Goal: Navigation & Orientation: Find specific page/section

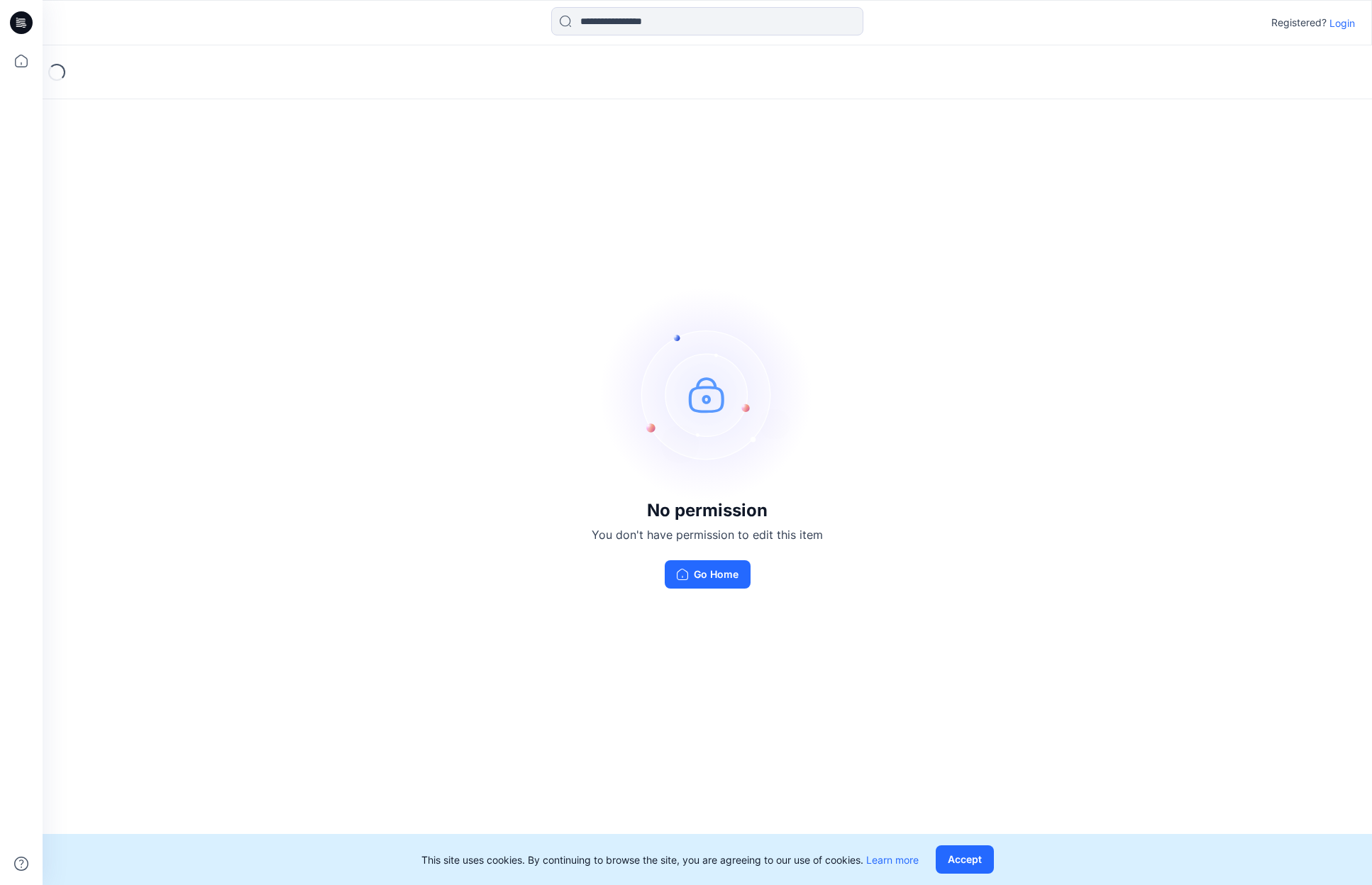
click at [1334, 28] on p "Login" at bounding box center [1342, 23] width 26 height 15
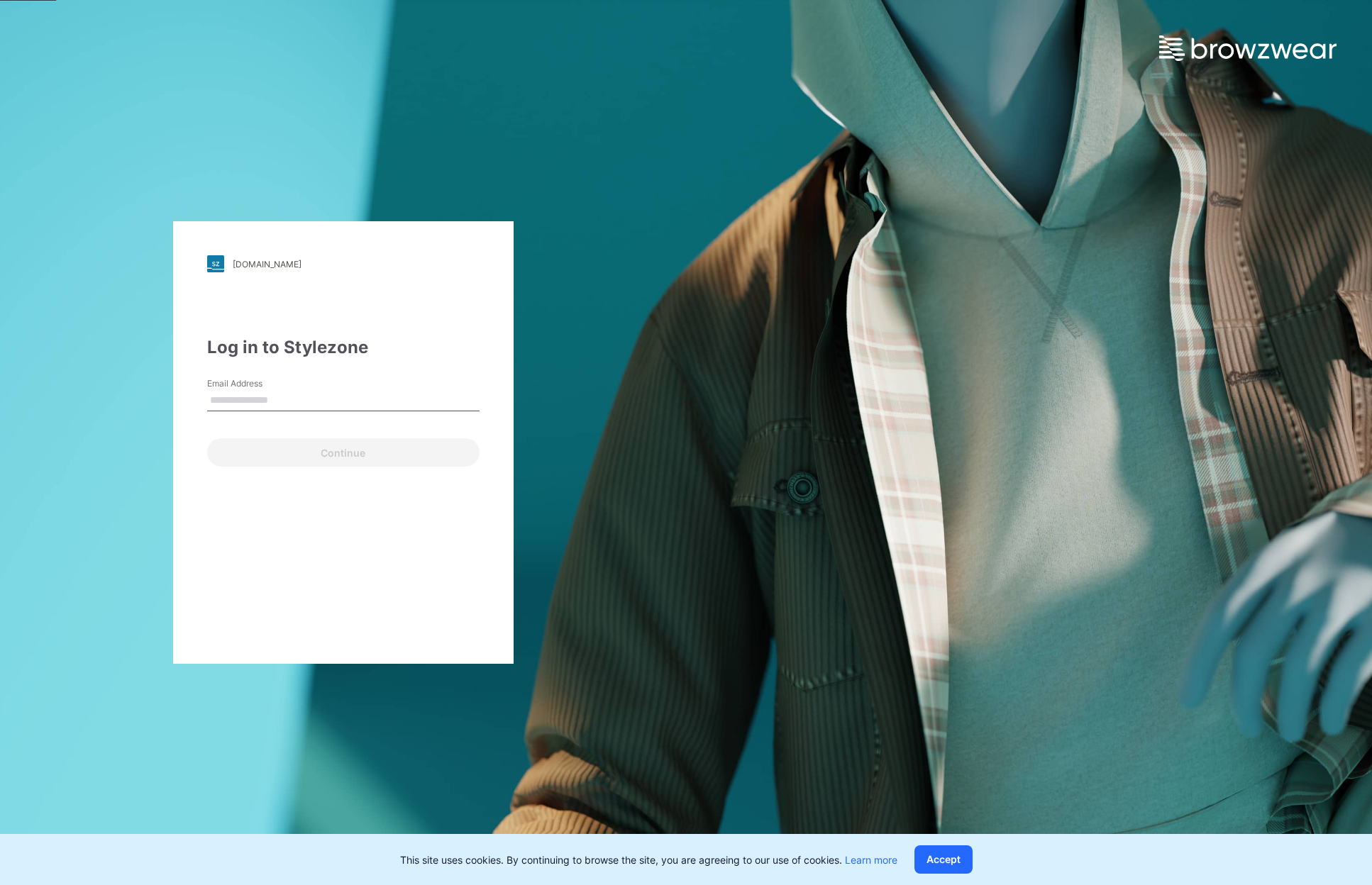
type input "**********"
click at [334, 452] on button "Continue" at bounding box center [343, 452] width 272 height 28
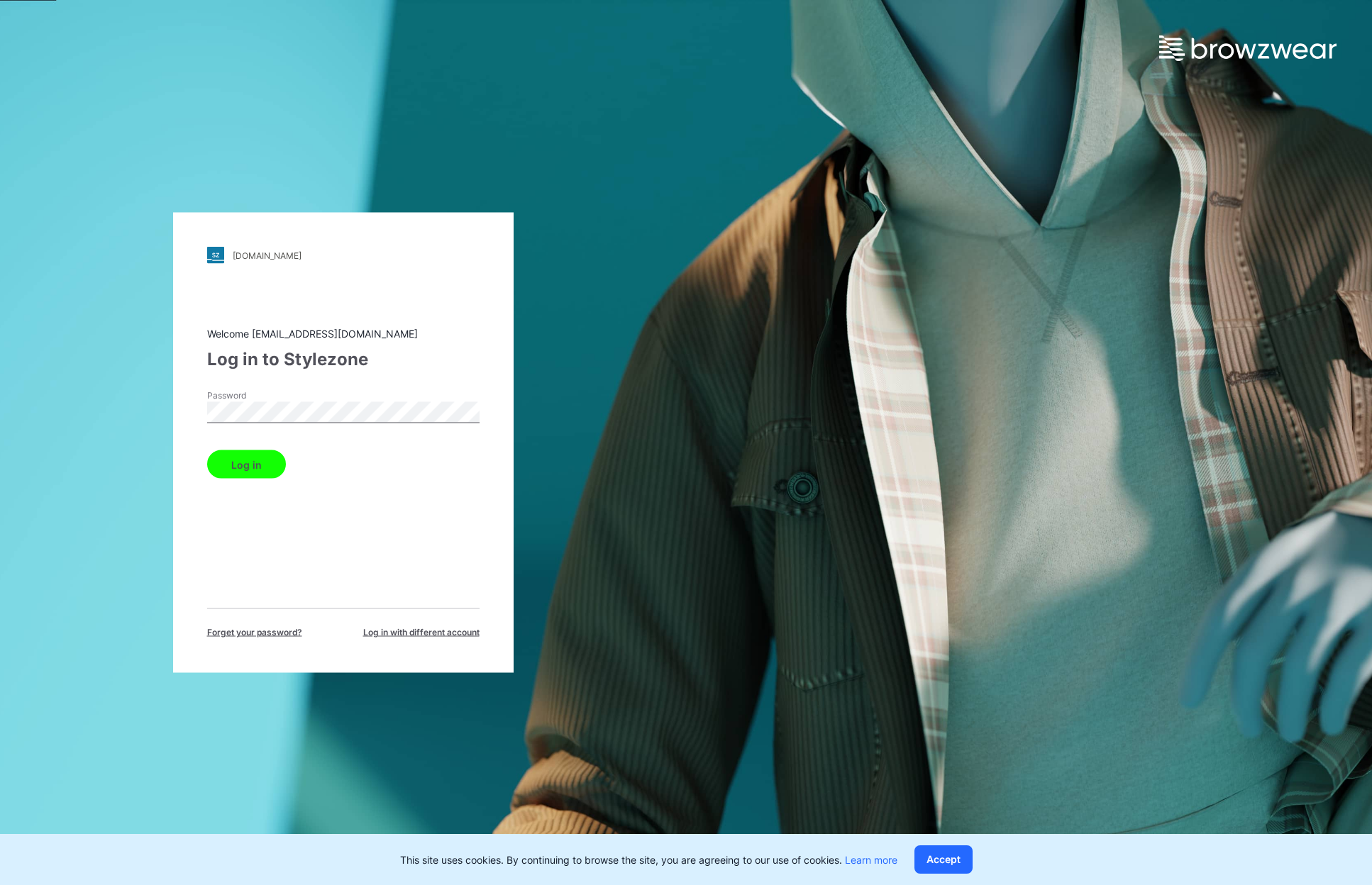
click at [233, 459] on button "Log in" at bounding box center [247, 464] width 78 height 28
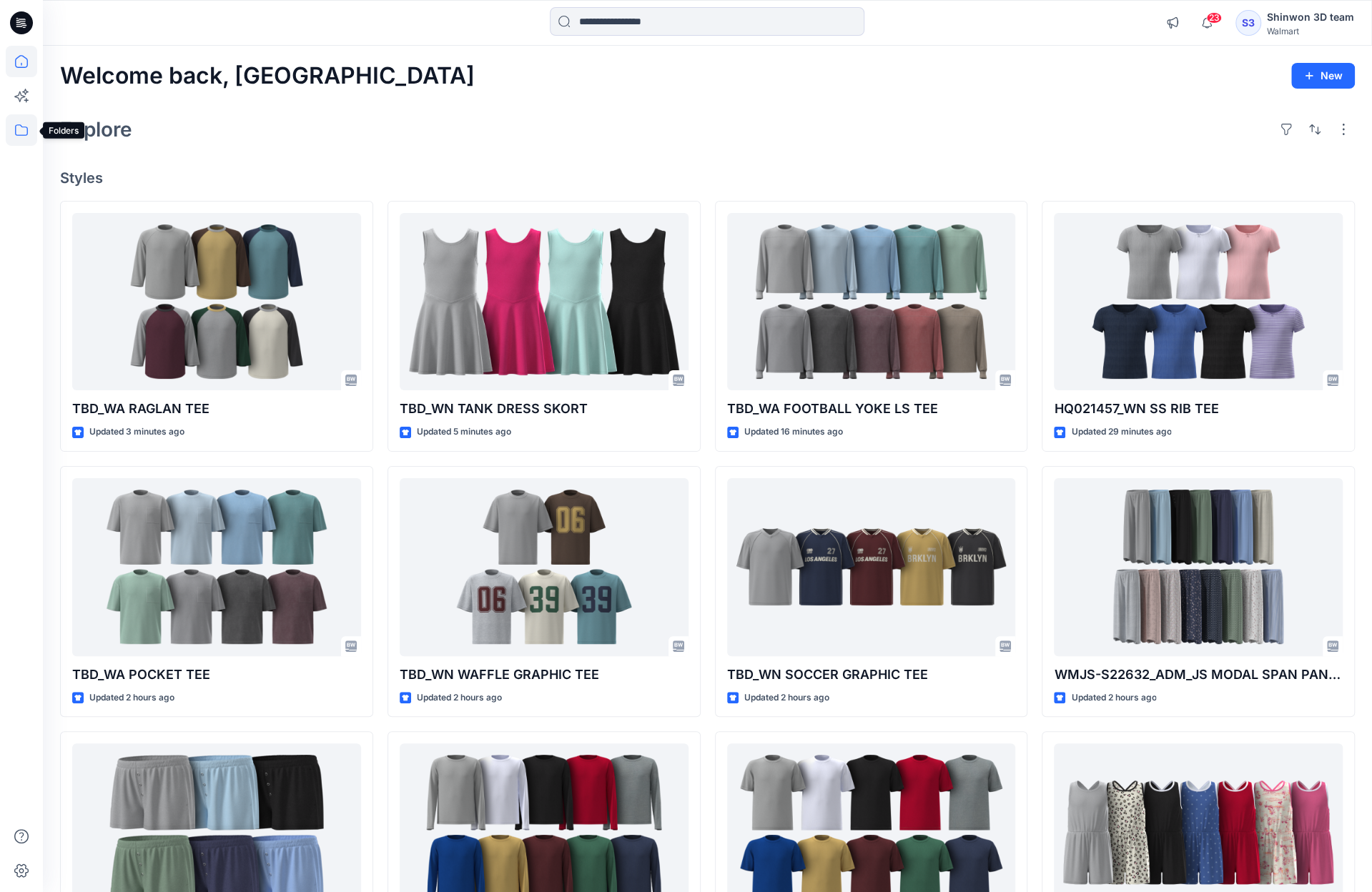
click at [23, 129] on icon at bounding box center [21, 130] width 31 height 31
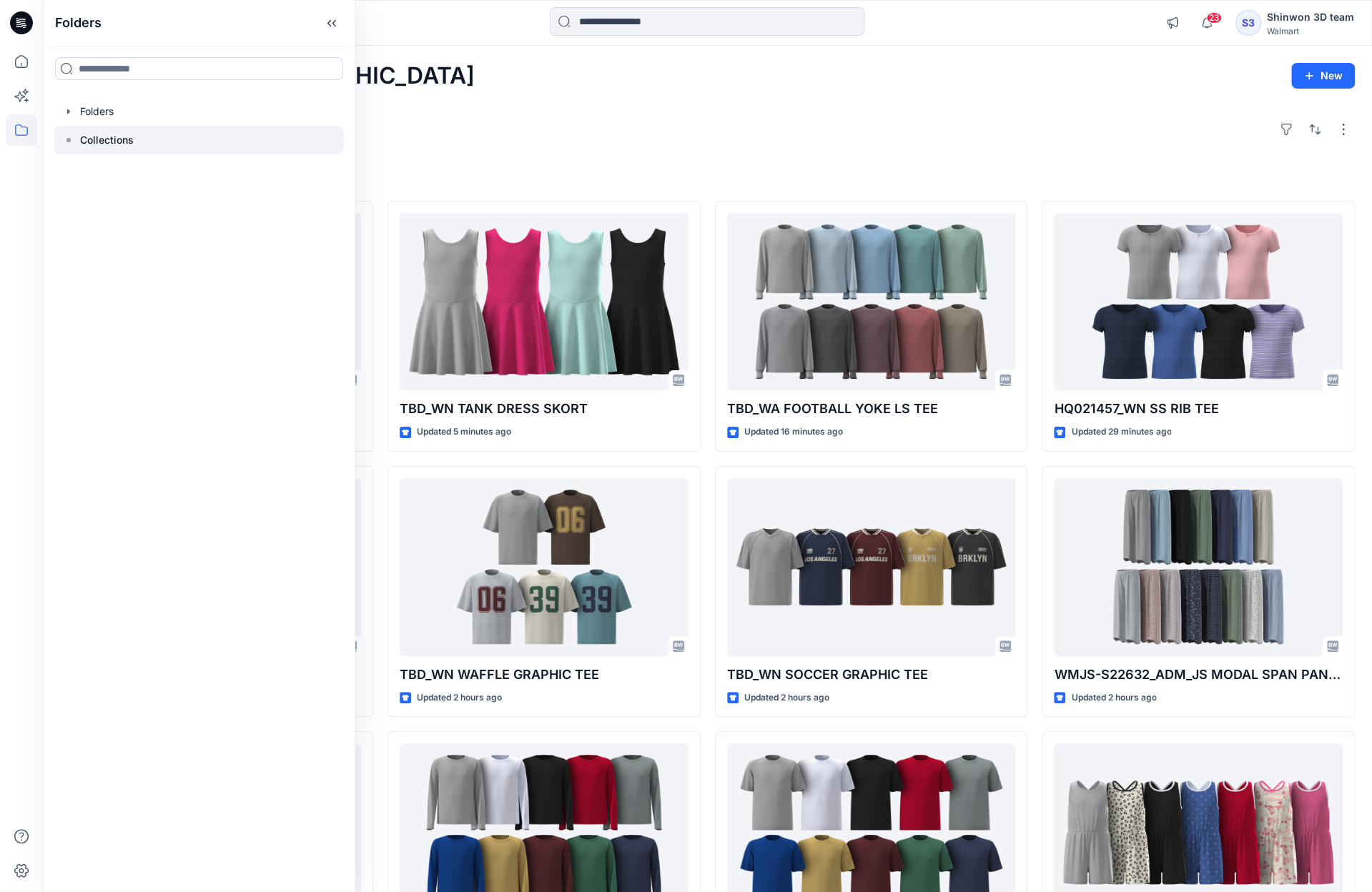
click at [115, 141] on p "Collections" at bounding box center [106, 140] width 53 height 17
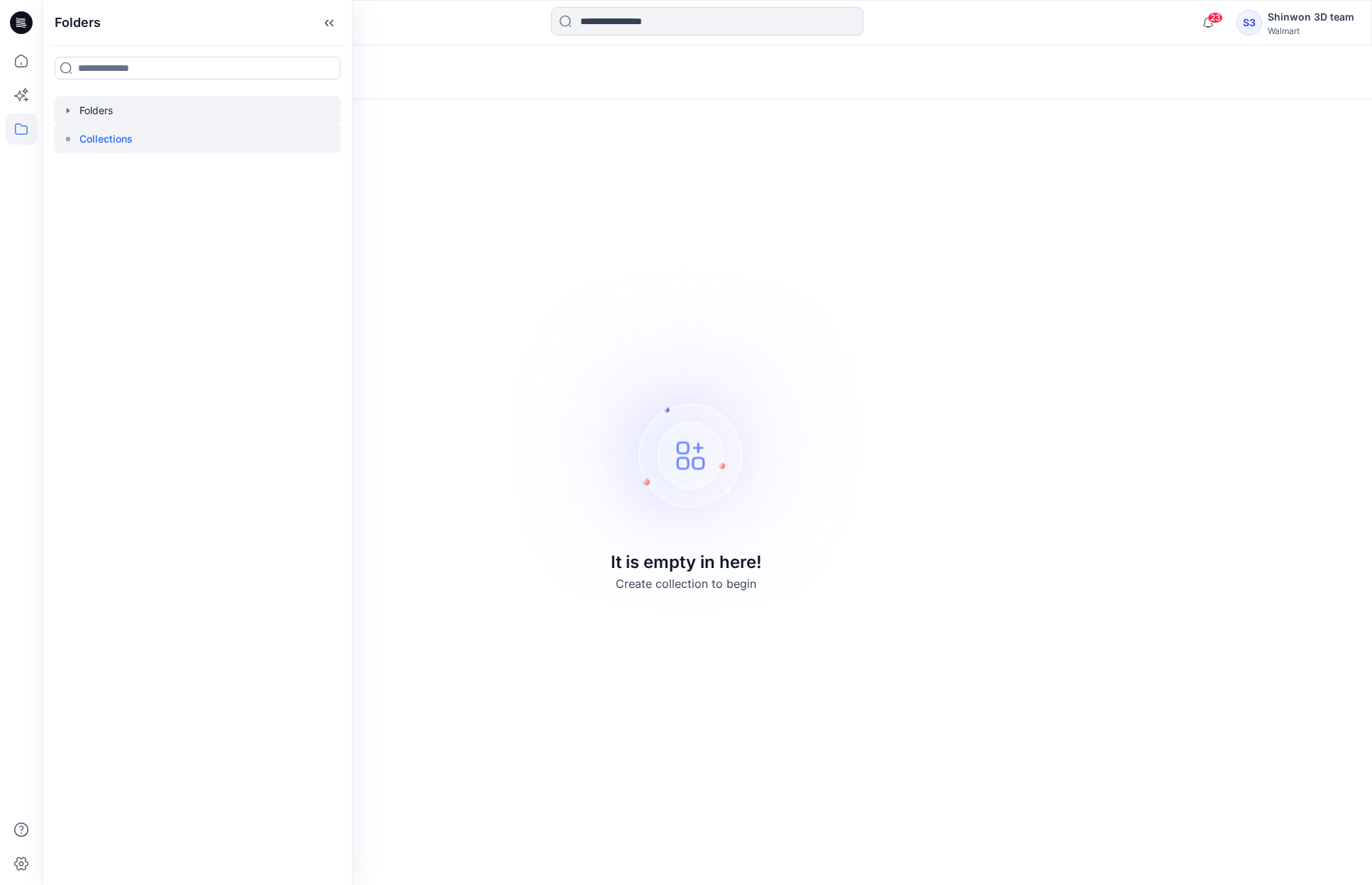
click at [90, 110] on div at bounding box center [197, 110] width 287 height 28
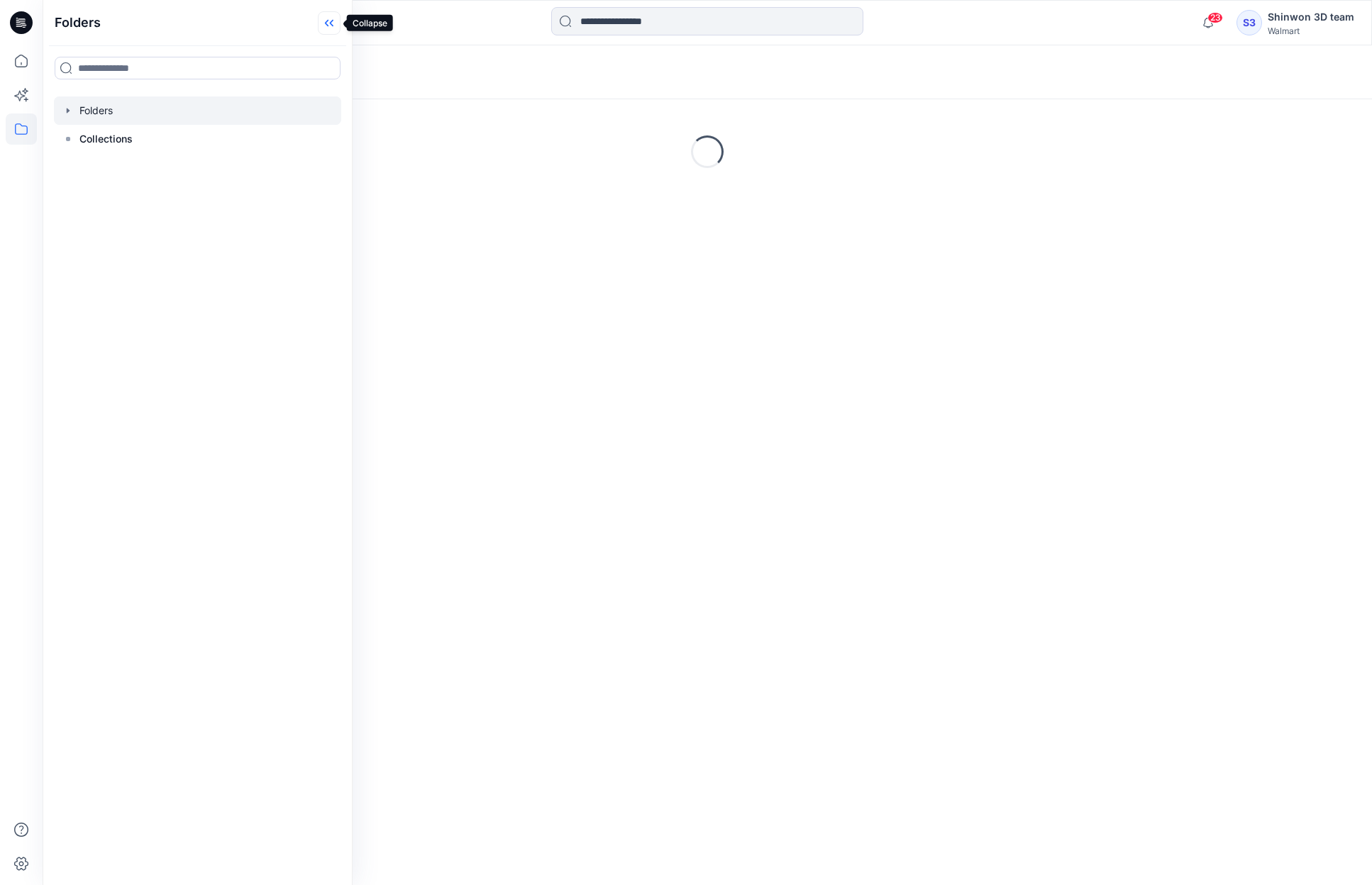
click at [331, 26] on icon at bounding box center [329, 22] width 22 height 23
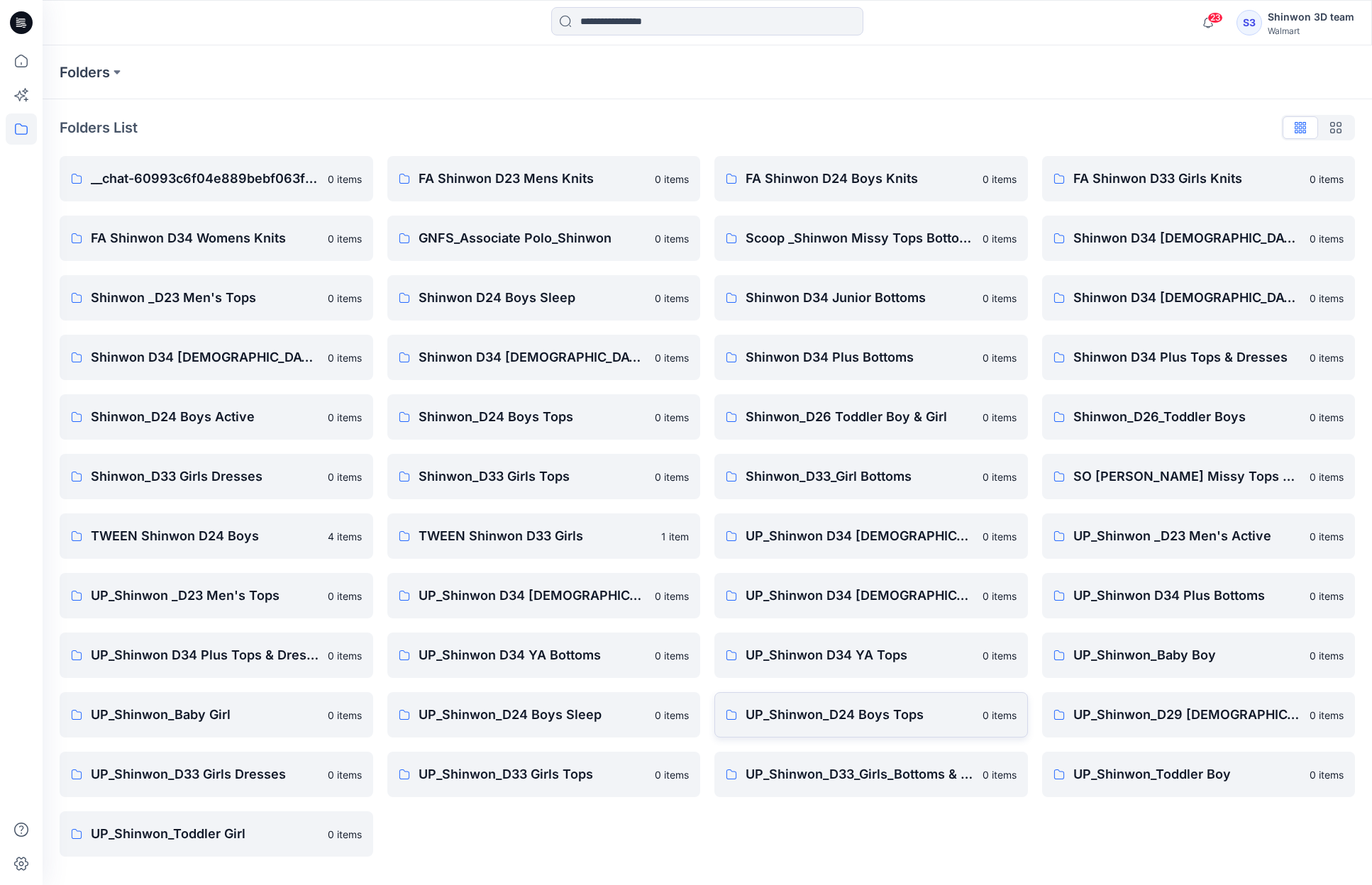
click at [870, 713] on p "UP_Shinwon_D24 Boys Tops" at bounding box center [860, 715] width 228 height 20
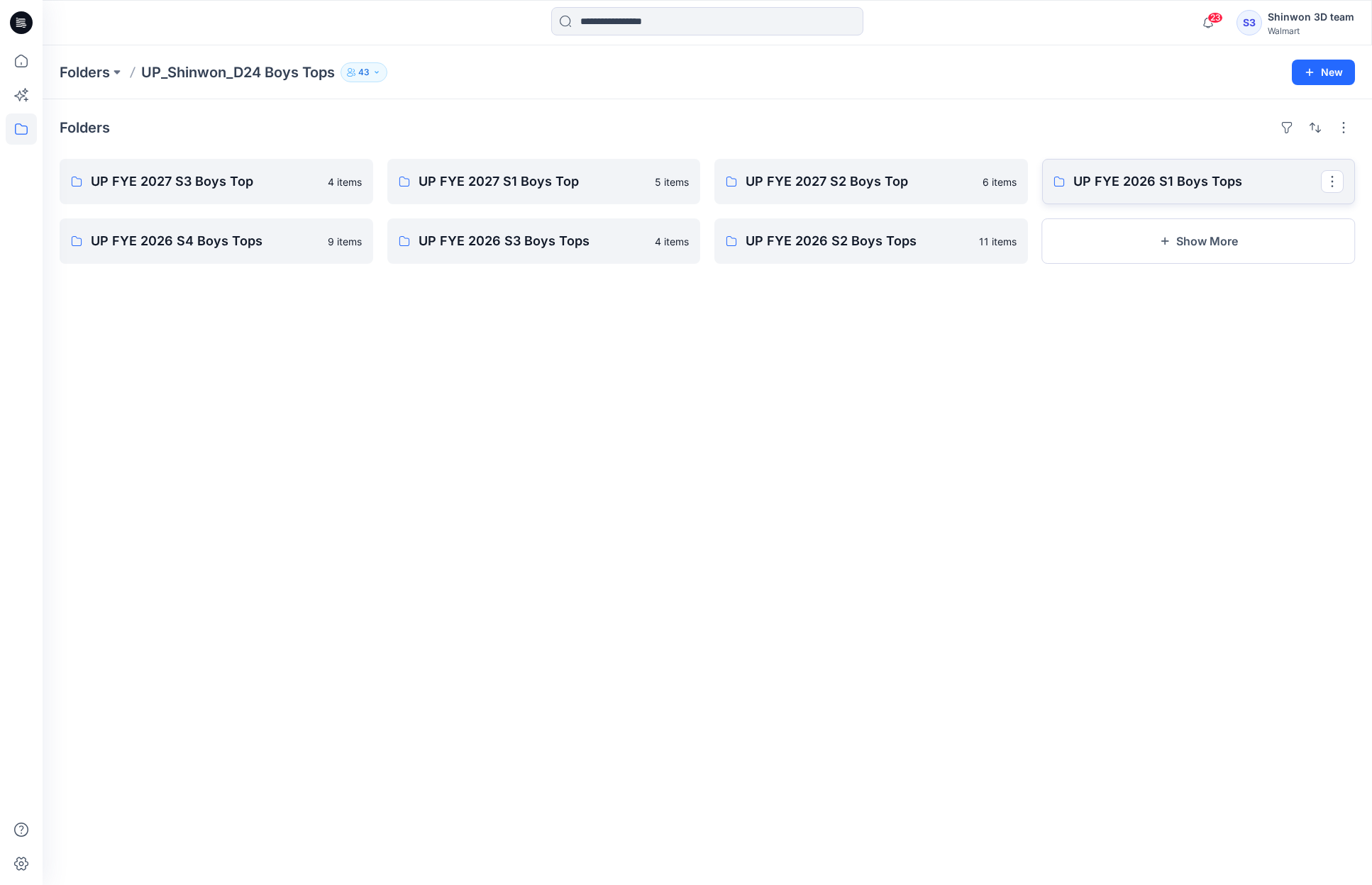
click at [1192, 186] on p "UP FYE 2026 S1 Boys Tops" at bounding box center [1197, 182] width 248 height 20
click at [251, 245] on p "UP FYE 2026 S4 Boys Tops" at bounding box center [215, 241] width 248 height 20
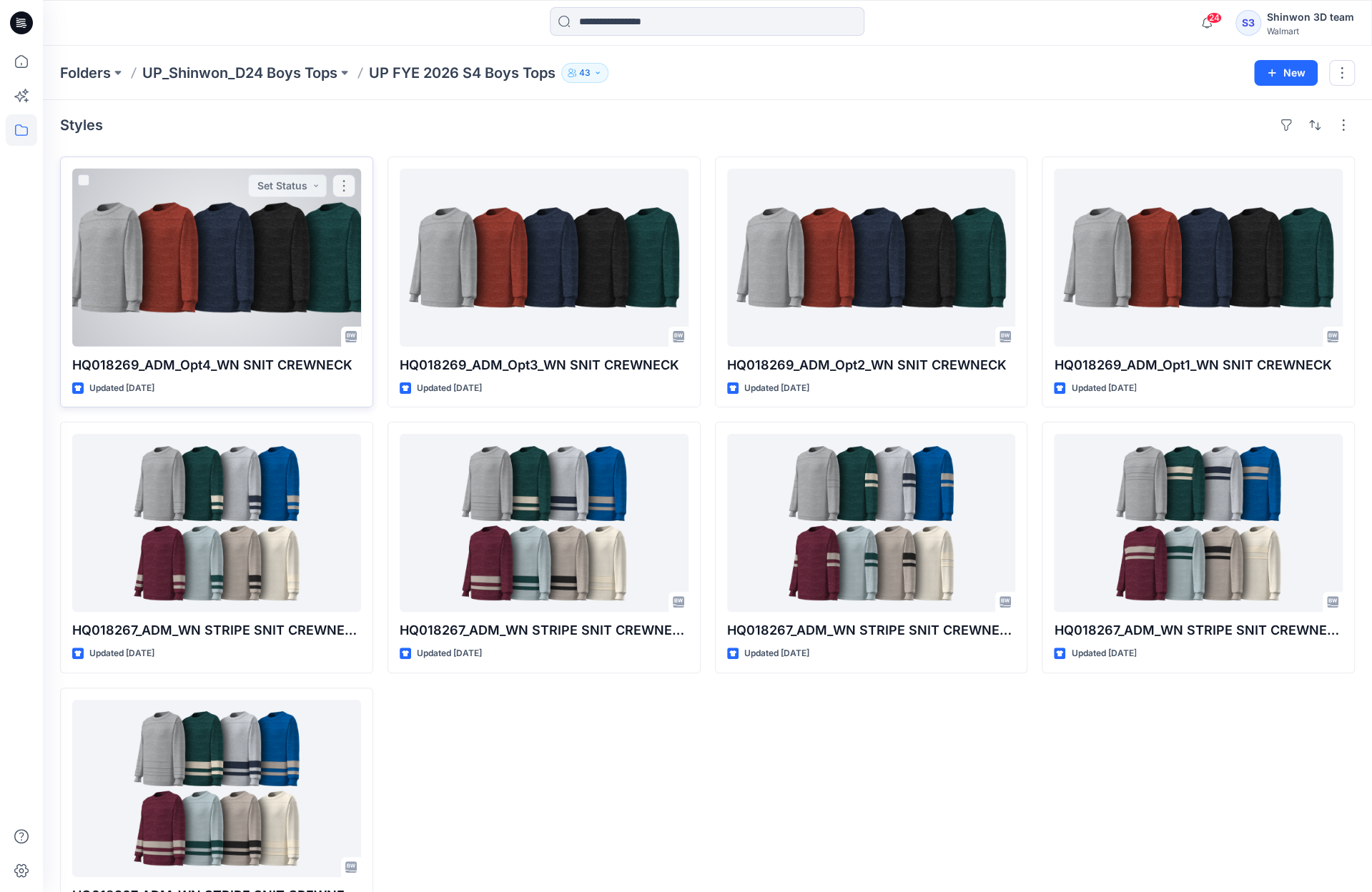
scroll to position [66, 0]
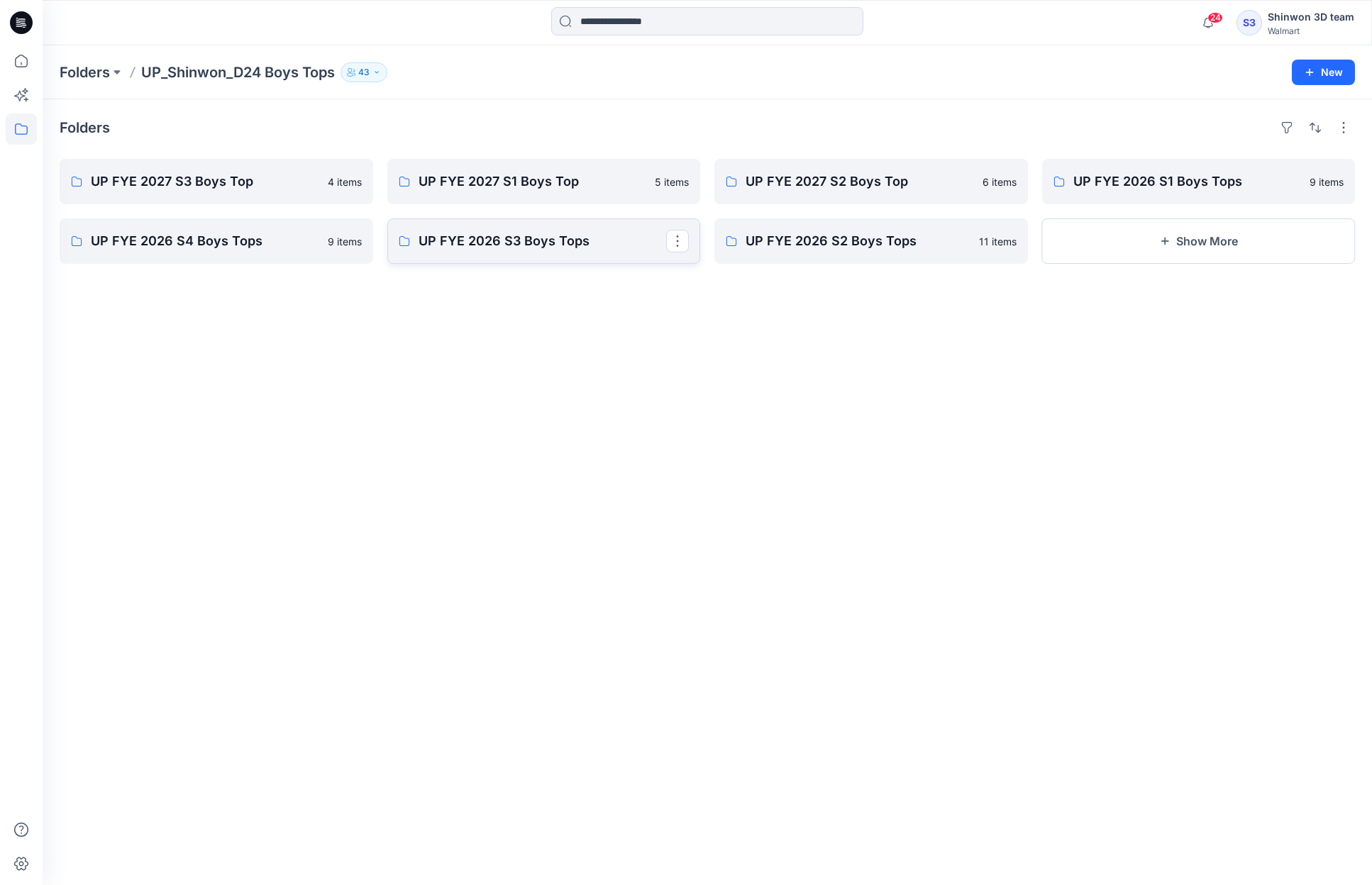
click at [463, 236] on p "UP FYE 2026 S3 Boys Tops" at bounding box center [543, 241] width 248 height 20
click at [889, 242] on p "UP FYE 2026 S2 Boys Tops" at bounding box center [870, 241] width 248 height 20
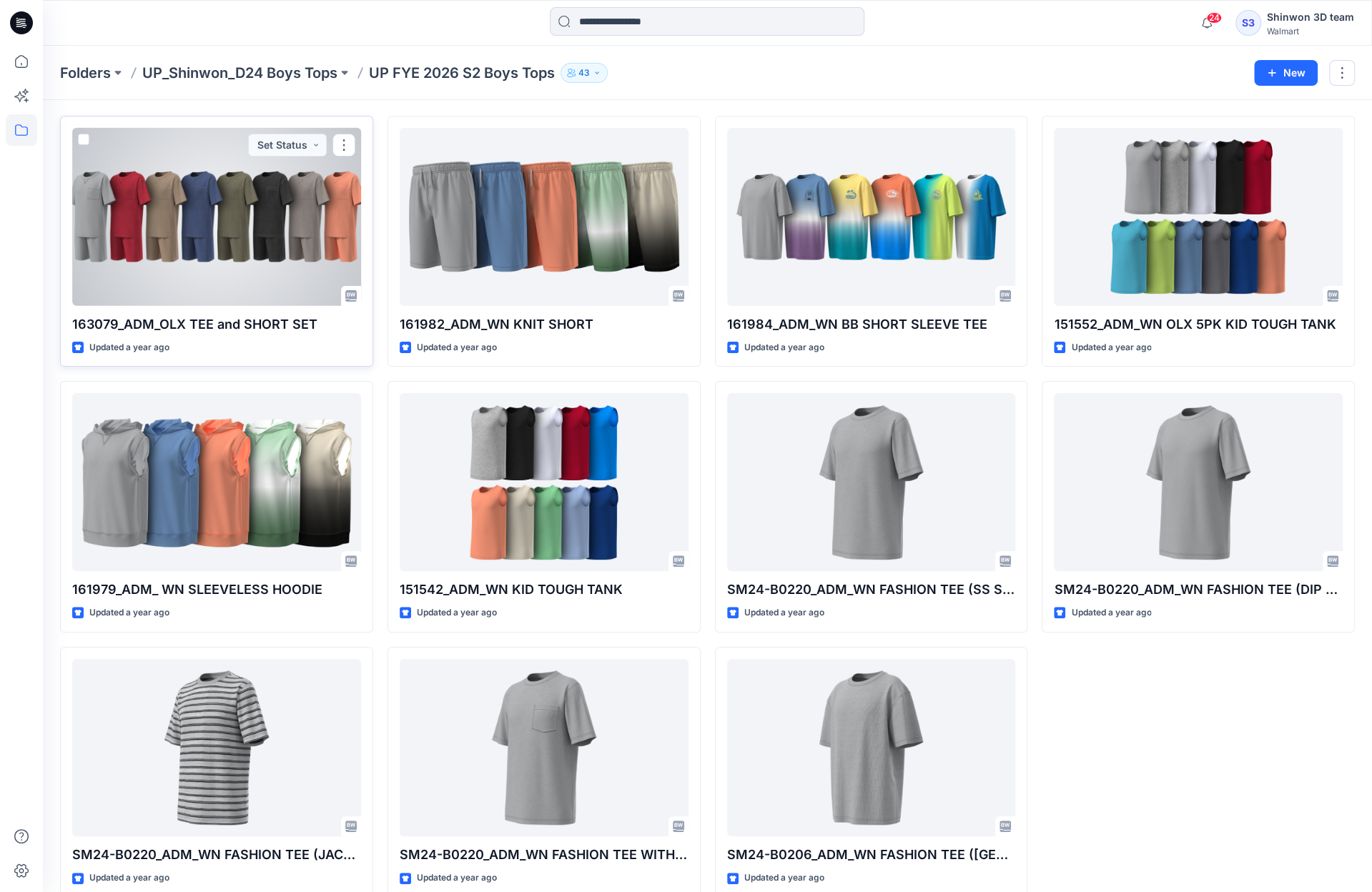
scroll to position [66, 0]
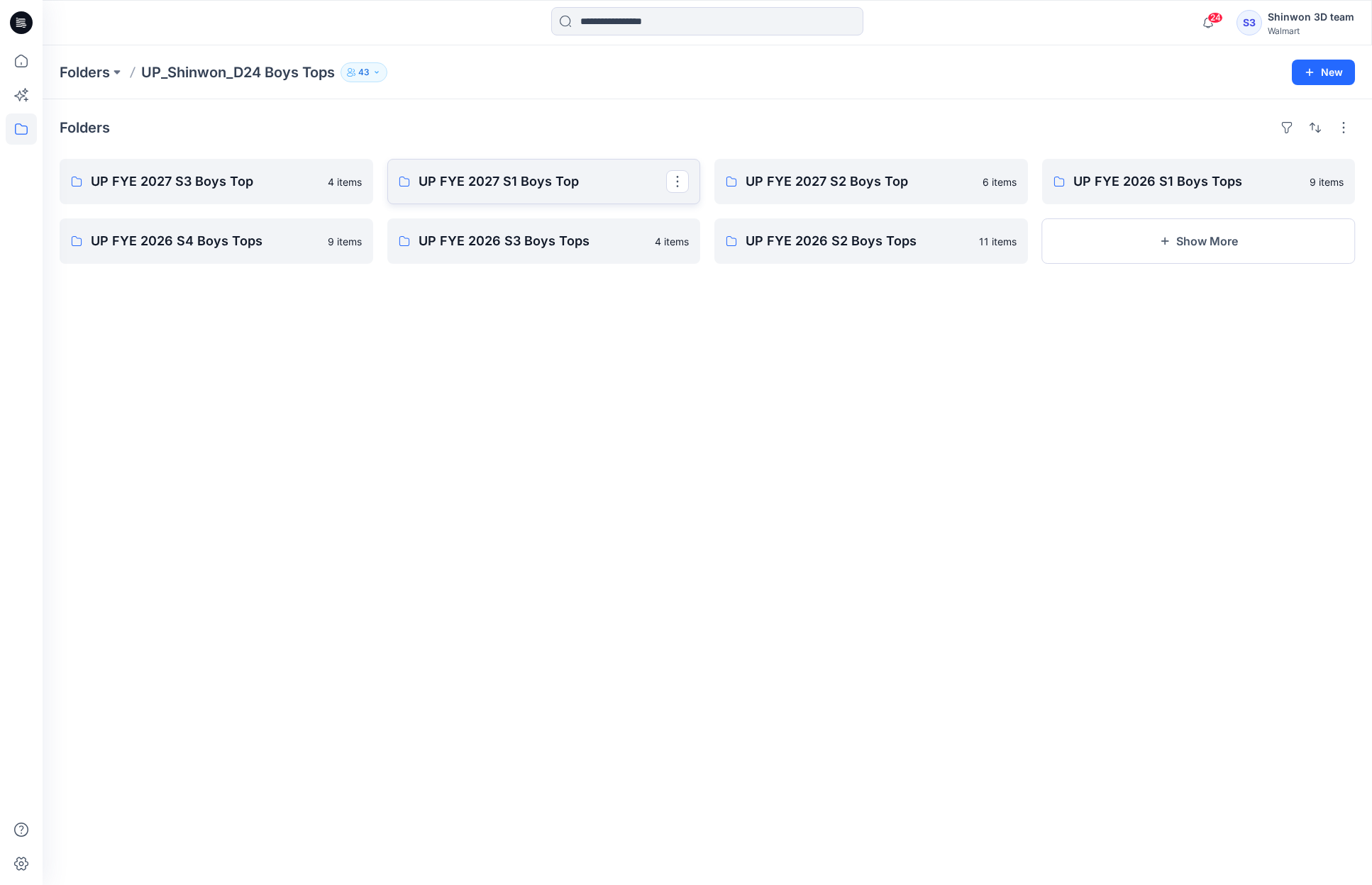
click at [516, 175] on p "UP FYE 2027 S1 Boys Top" at bounding box center [543, 182] width 248 height 20
click at [259, 181] on p "UP FYE 2027 S3 Boys Top" at bounding box center [215, 182] width 248 height 20
